Goal: Task Accomplishment & Management: Use online tool/utility

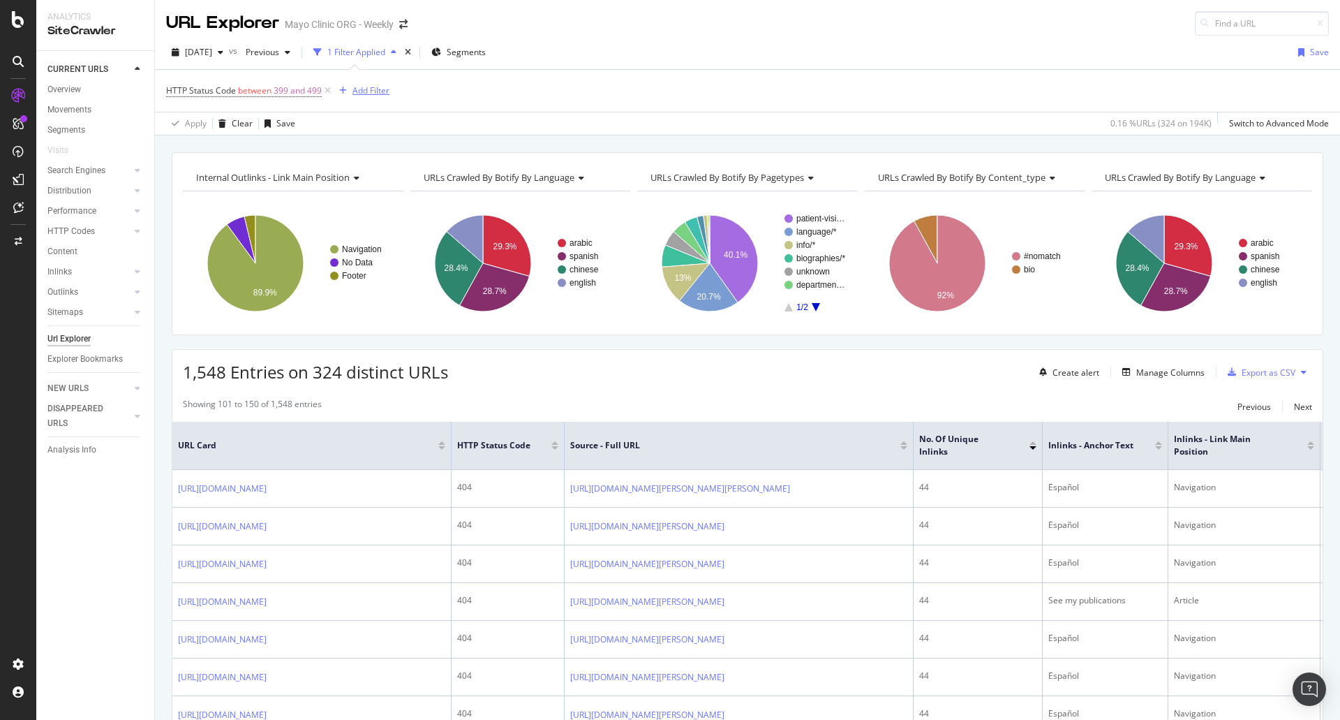
click at [376, 96] on div "Add Filter" at bounding box center [371, 90] width 37 height 12
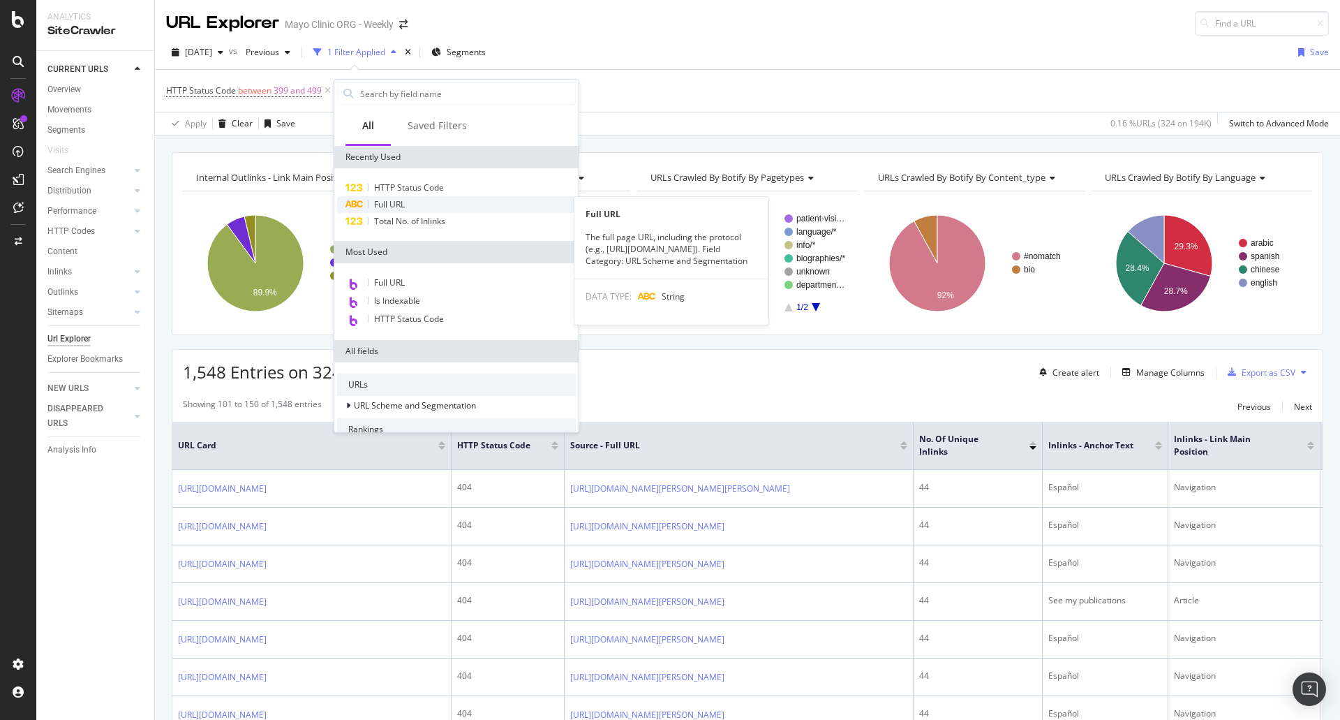
click at [418, 203] on div "Full URL" at bounding box center [456, 204] width 239 height 17
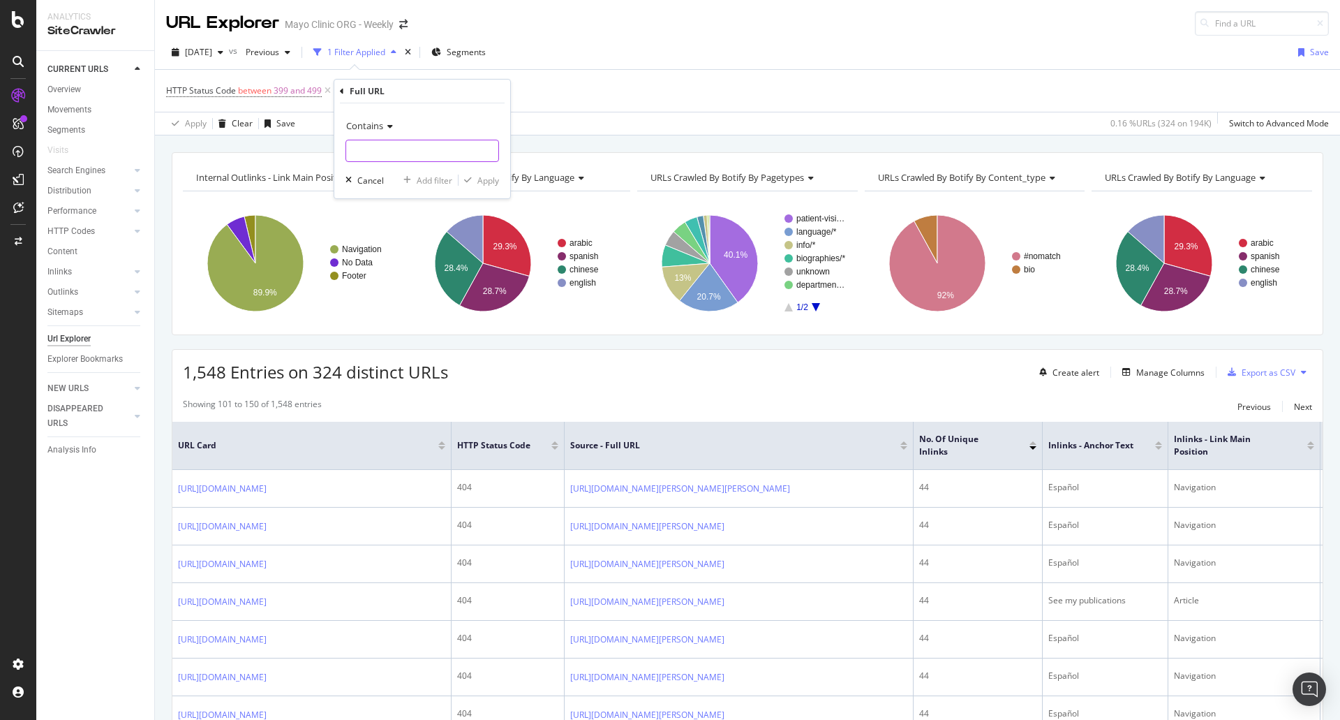
click at [424, 155] on input "text" at bounding box center [422, 151] width 152 height 22
paste input "[URL][DOMAIN_NAME]"
type input "[URL][DOMAIN_NAME]"
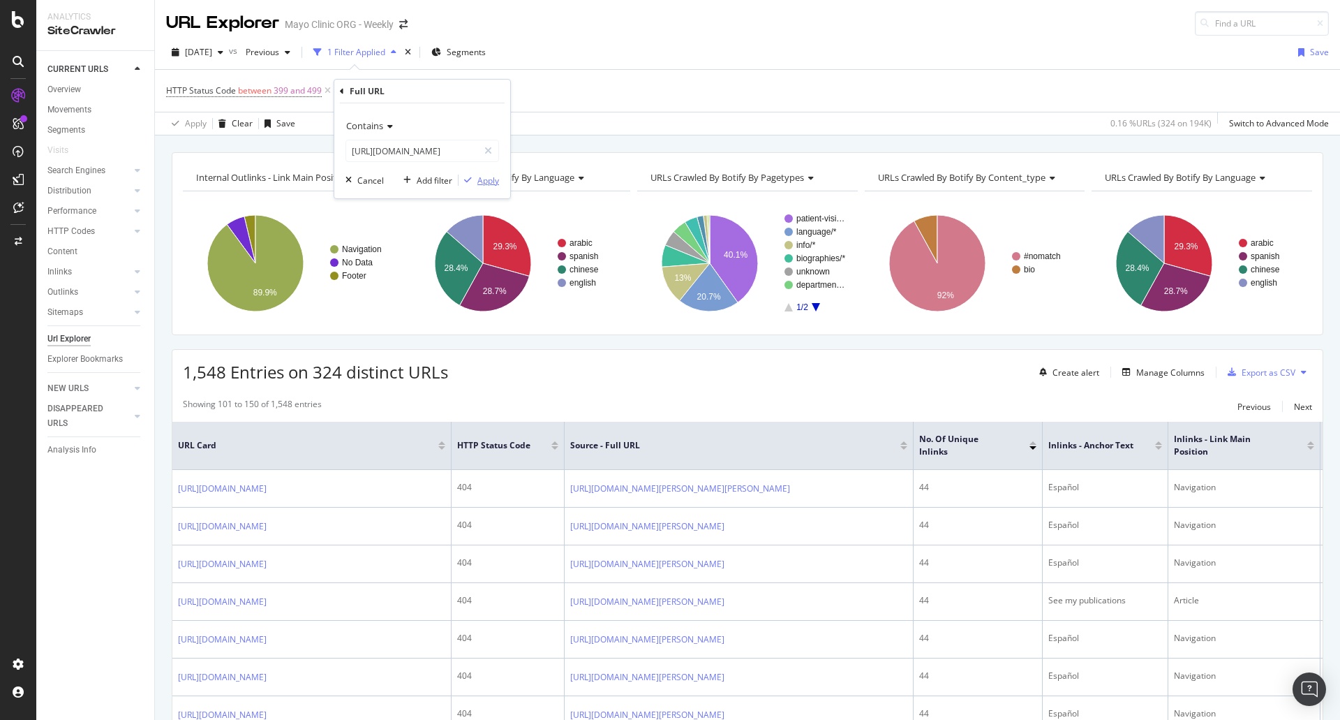
click at [496, 181] on div "Apply" at bounding box center [489, 181] width 22 height 12
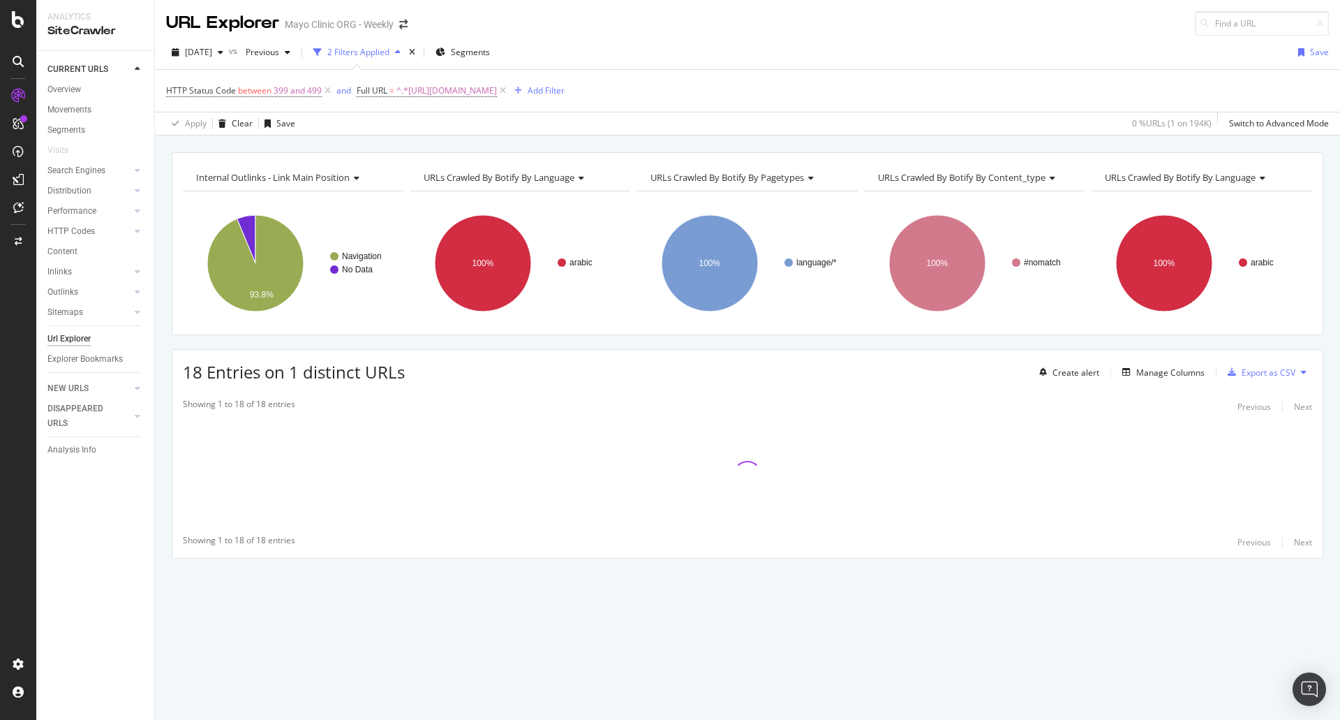
click at [642, 341] on div "Internal Outlinks - Link Main Position Chart (by Value) Table Expand Export as …" at bounding box center [747, 379] width 1185 height 455
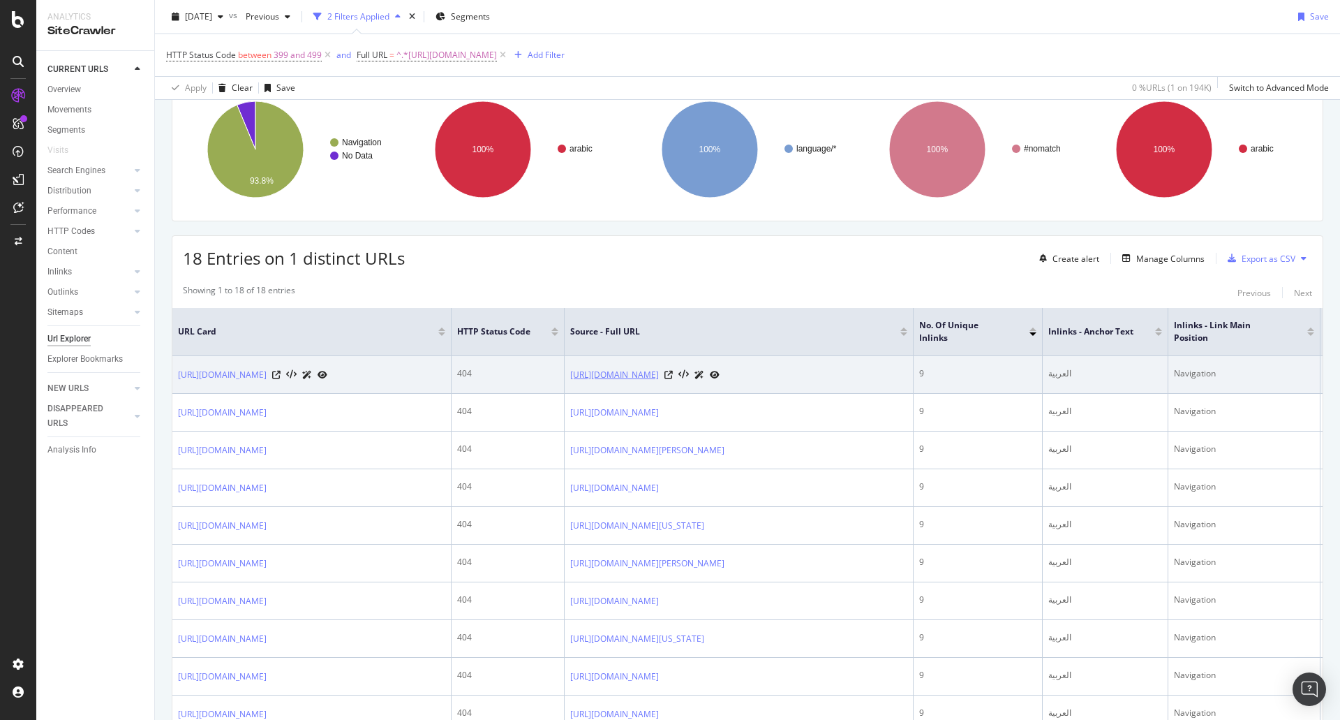
scroll to position [140, 0]
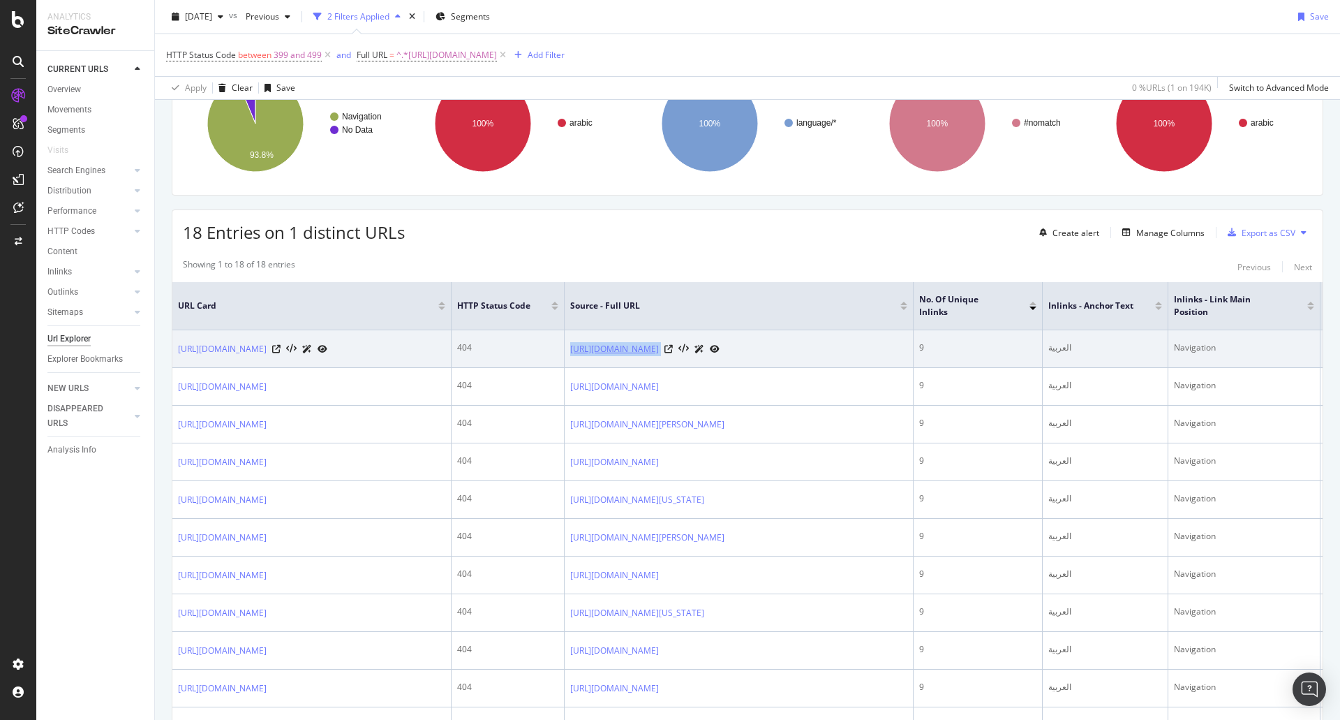
drag, startPoint x: 792, startPoint y: 357, endPoint x: 572, endPoint y: 347, distance: 220.9
click at [572, 347] on td "[URL][DOMAIN_NAME]" at bounding box center [739, 349] width 349 height 38
copy div "[URL][DOMAIN_NAME]"
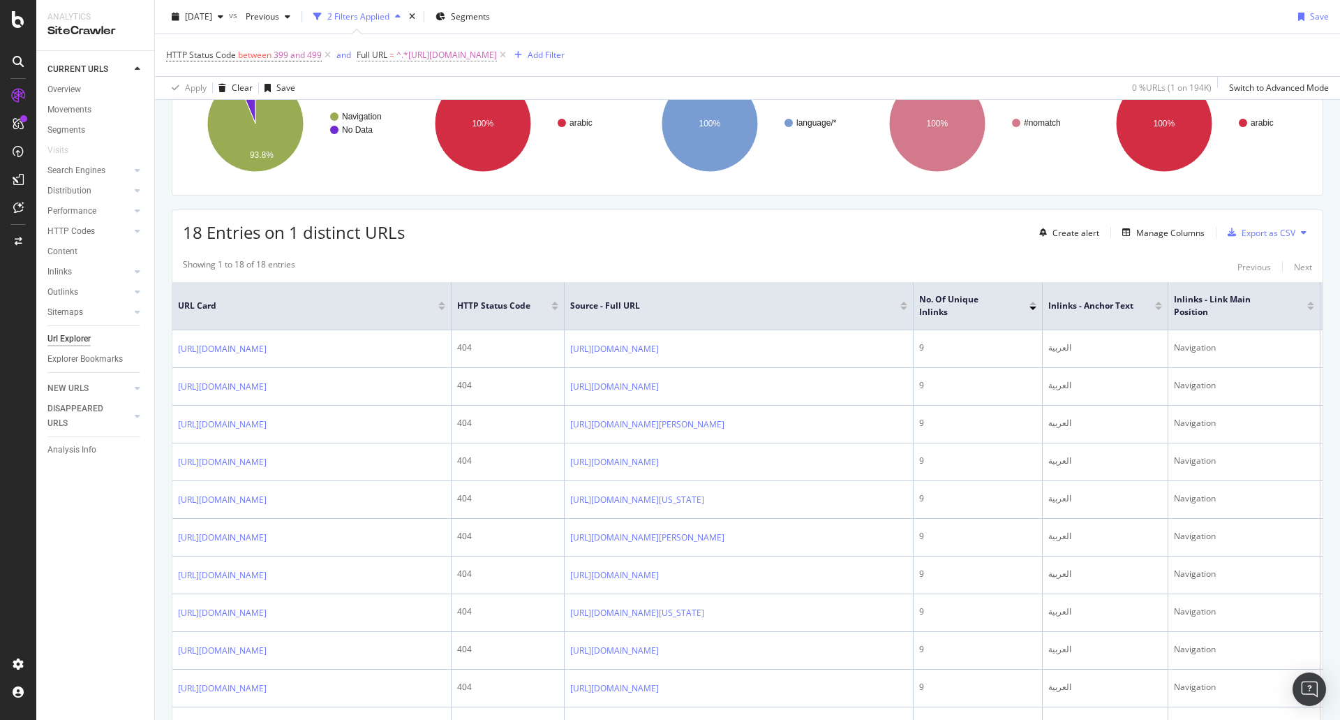
click at [497, 57] on span "^.*[URL][DOMAIN_NAME]" at bounding box center [447, 55] width 101 height 20
click at [459, 112] on input "[URL][DOMAIN_NAME]" at bounding box center [435, 113] width 132 height 22
paste input "patient-visitor-guide/education-centers/patient-education-[US_STATE]/library"
type input "[URL][DOMAIN_NAME][US_STATE]"
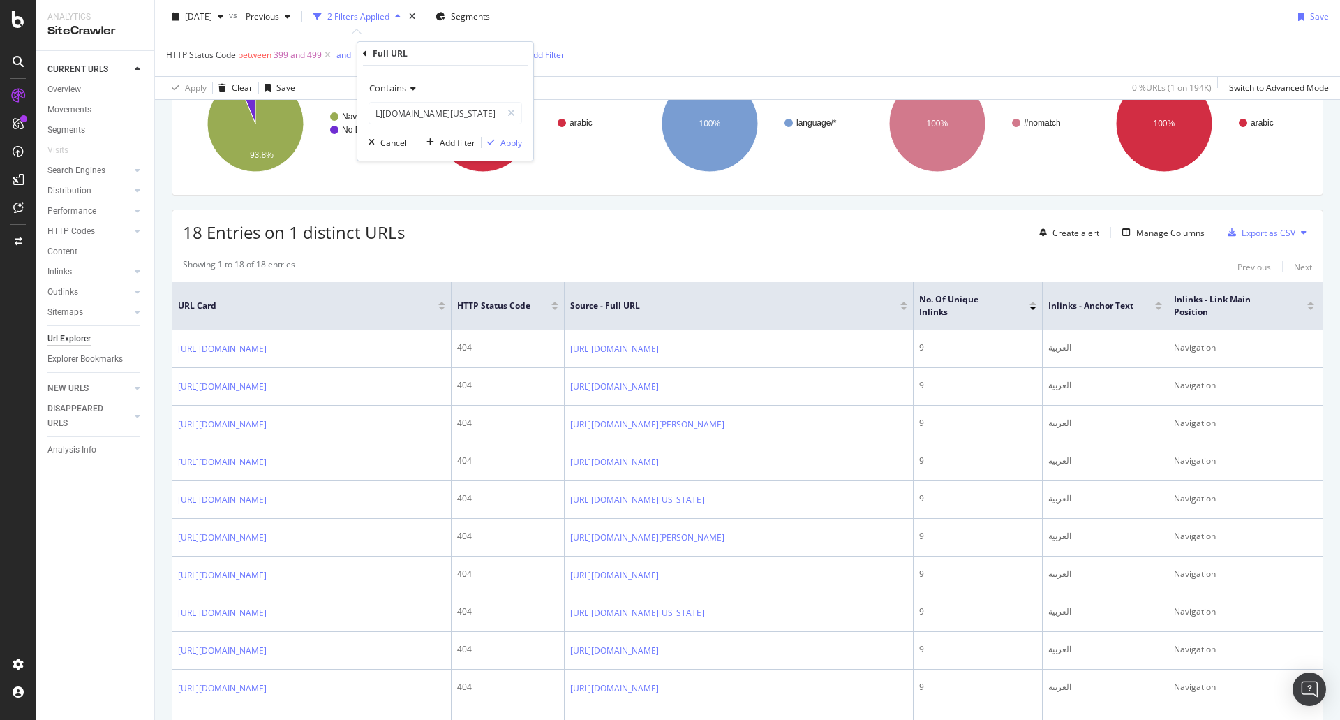
click at [498, 145] on div "button" at bounding box center [491, 142] width 19 height 8
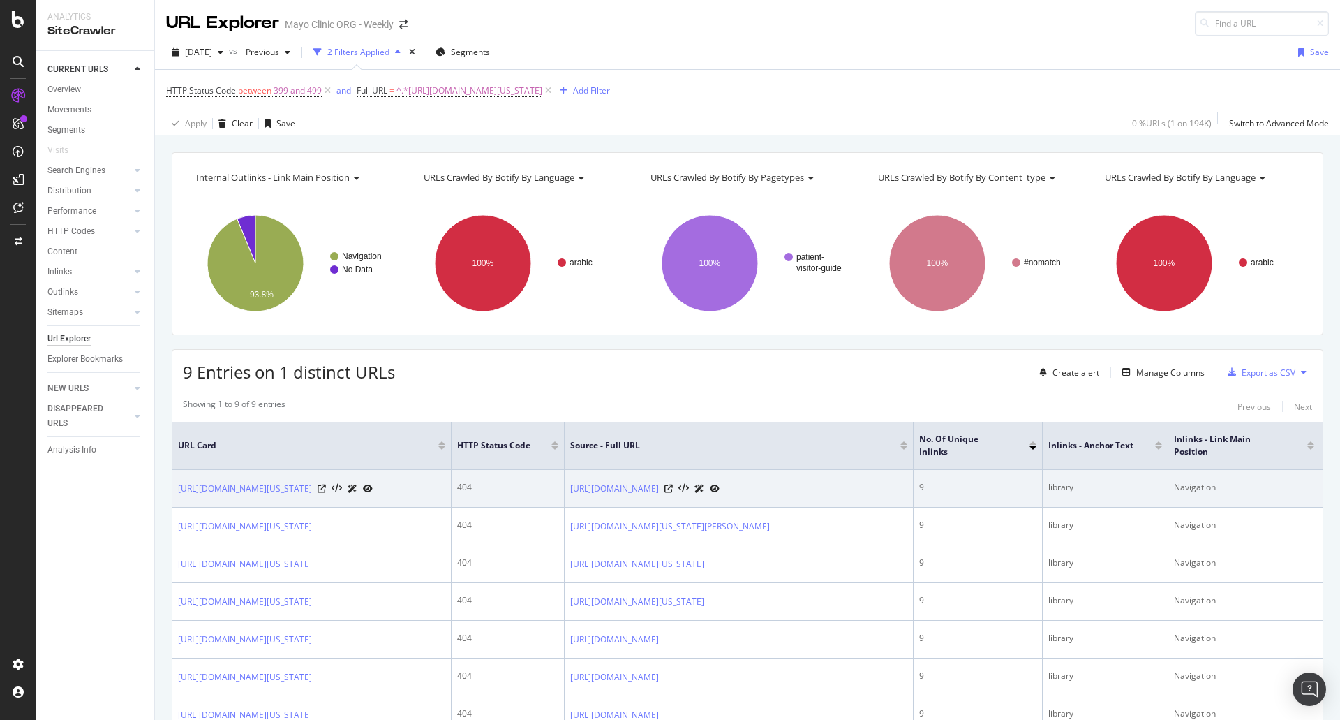
drag, startPoint x: 778, startPoint y: 524, endPoint x: 738, endPoint y: 520, distance: 39.9
click at [738, 508] on td "[URL][DOMAIN_NAME]" at bounding box center [739, 489] width 349 height 38
drag, startPoint x: 723, startPoint y: 512, endPoint x: 560, endPoint y: 488, distance: 164.5
click at [560, 488] on tr "[URL][DOMAIN_NAME][US_STATE] 404 [URL][DOMAIN_NAME] 9 library Navigation Templa…" at bounding box center [833, 489] width 1323 height 38
copy tr "[URL][DOMAIN_NAME]"
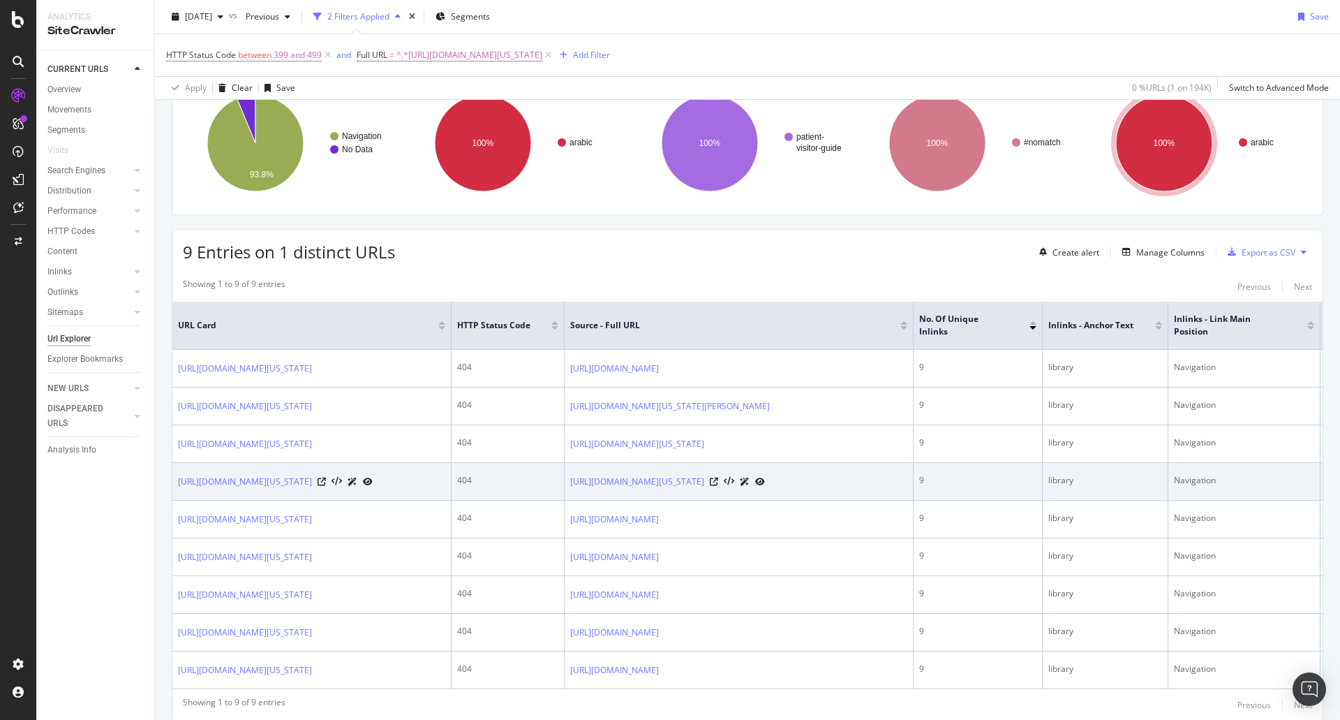
scroll to position [279, 0]
